Goal: Task Accomplishment & Management: Manage account settings

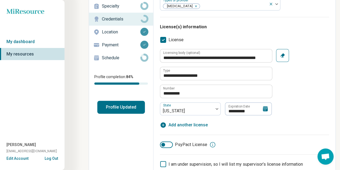
scroll to position [54, 0]
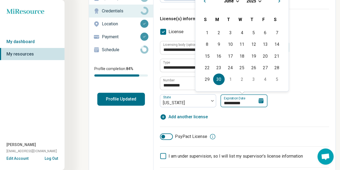
click at [242, 102] on input "**********" at bounding box center [244, 100] width 47 height 13
click at [244, 104] on input "**********" at bounding box center [244, 100] width 47 height 13
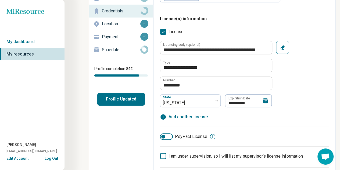
click at [262, 100] on icon at bounding box center [265, 100] width 6 height 6
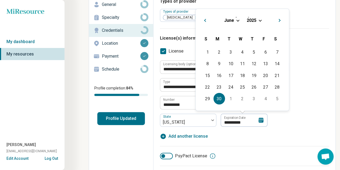
scroll to position [27, 0]
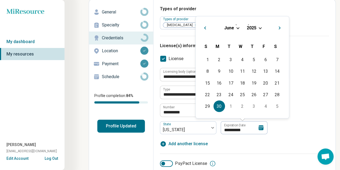
click at [281, 25] on button "Next Month" at bounding box center [280, 27] width 9 height 9
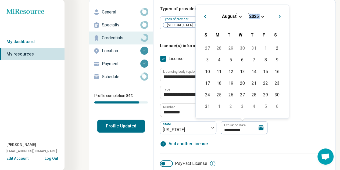
click at [281, 25] on div "[DATE] [DATE]" at bounding box center [242, 18] width 85 height 18
click at [278, 17] on button "Next Month" at bounding box center [280, 15] width 9 height 9
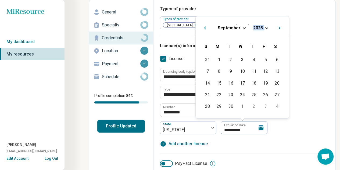
click at [280, 27] on span "Next Month" at bounding box center [280, 28] width 0 height 6
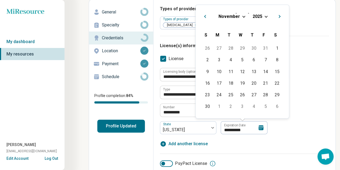
click at [278, 27] on div "[DATE] S [DATE] M [DATE] T [DATE] W [DATE] T [DATE] F [DATE] S" at bounding box center [242, 35] width 85 height 16
click at [280, 17] on button "Next Month" at bounding box center [280, 15] width 9 height 9
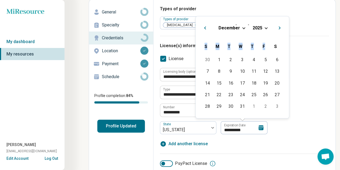
click at [280, 28] on button "Next Month" at bounding box center [280, 27] width 9 height 9
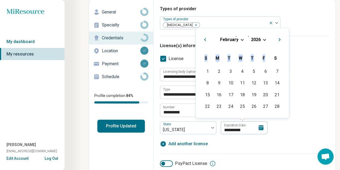
click at [280, 38] on button "Next Month" at bounding box center [280, 38] width 9 height 9
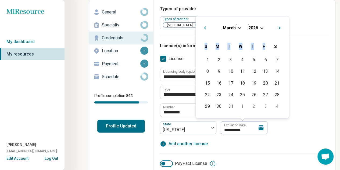
click at [280, 28] on button "Next Month" at bounding box center [280, 27] width 9 height 9
click at [280, 27] on span "Next Month" at bounding box center [280, 28] width 0 height 6
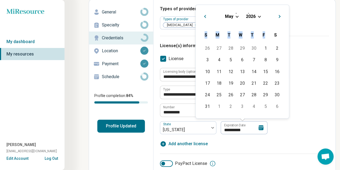
click at [280, 15] on span "Next Month" at bounding box center [280, 17] width 0 height 6
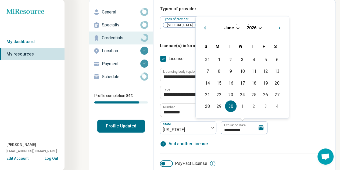
click at [235, 105] on div "30" at bounding box center [231, 106] width 12 height 12
type textarea "*"
type input "**********"
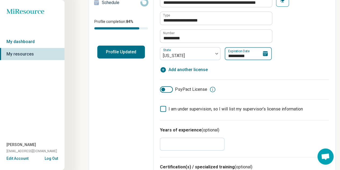
scroll to position [108, 0]
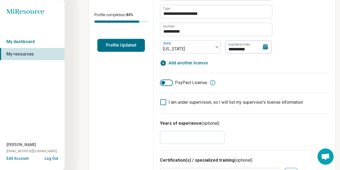
click at [165, 82] on div at bounding box center [163, 83] width 4 height 4
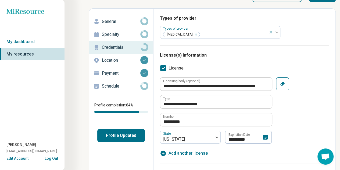
scroll to position [0, 0]
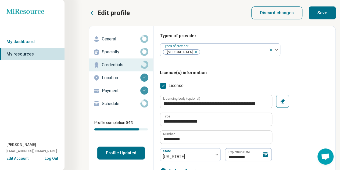
click at [324, 6] on button "Save" at bounding box center [322, 12] width 27 height 13
click at [323, 9] on button "Save" at bounding box center [322, 12] width 27 height 13
click at [320, 14] on button "Save" at bounding box center [322, 12] width 27 height 13
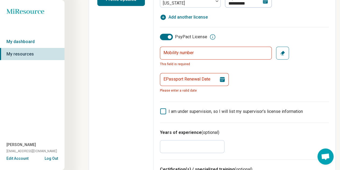
scroll to position [161, 0]
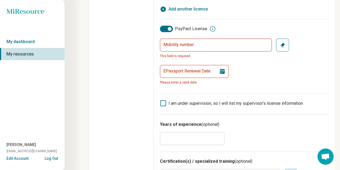
click at [170, 28] on div at bounding box center [170, 29] width 4 height 4
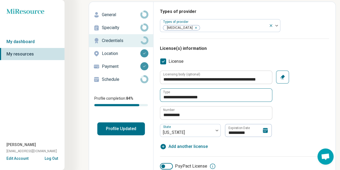
scroll to position [0, 0]
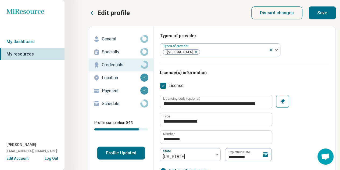
click at [324, 14] on button "Save" at bounding box center [322, 12] width 27 height 13
type textarea "*"
